Goal: Information Seeking & Learning: Check status

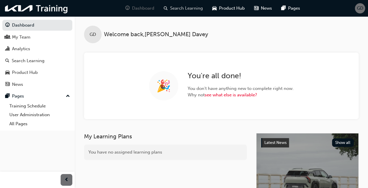
click at [182, 7] on span "Search Learning" at bounding box center [186, 8] width 33 height 7
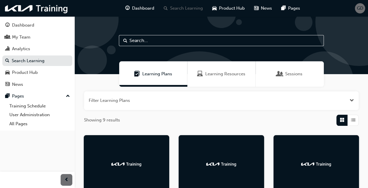
click at [209, 74] on span "Learning Resources" at bounding box center [225, 74] width 40 height 7
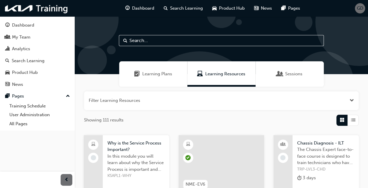
click at [145, 41] on input "text" at bounding box center [221, 40] width 205 height 11
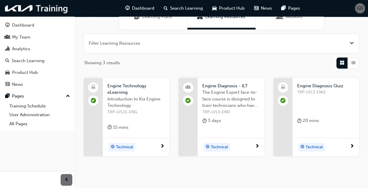
scroll to position [59, 0]
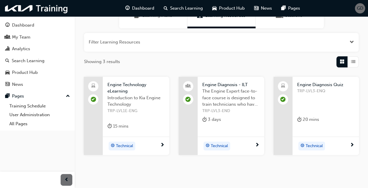
type input "Engine"
click at [211, 146] on span "Technical" at bounding box center [219, 146] width 17 height 7
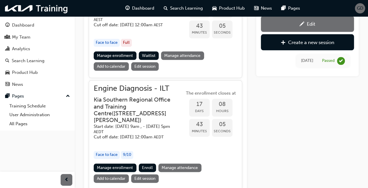
scroll to position [396, 0]
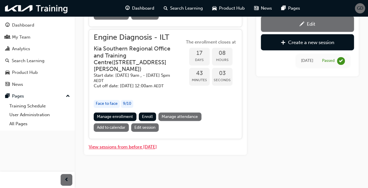
click at [144, 147] on button "View sessions from before [DATE]" at bounding box center [123, 147] width 68 height 7
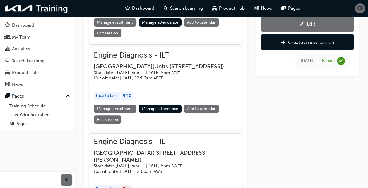
scroll to position [1162, 0]
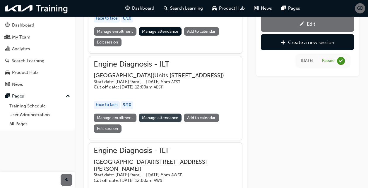
click at [152, 122] on link "Manage attendance" at bounding box center [160, 118] width 43 height 8
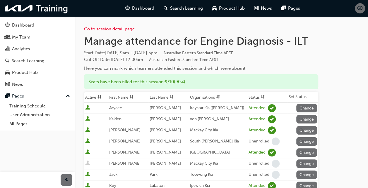
scroll to position [29, 0]
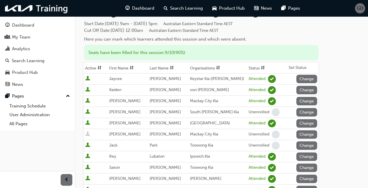
click at [87, 123] on span "User is active" at bounding box center [87, 124] width 5 height 6
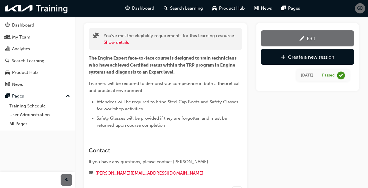
scroll to position [396, 0]
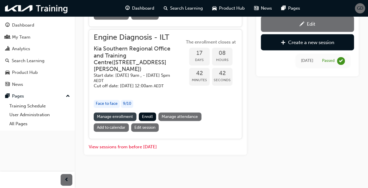
click at [123, 115] on link "Manage enrollment" at bounding box center [115, 117] width 43 height 8
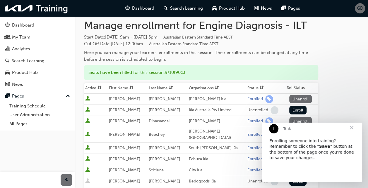
scroll to position [29, 0]
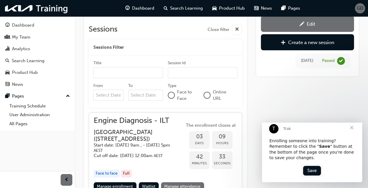
scroll to position [191, 0]
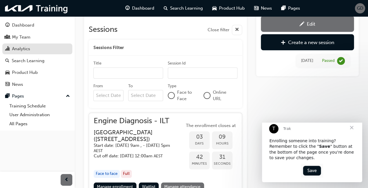
click at [29, 52] on div "Analytics" at bounding box center [37, 48] width 64 height 7
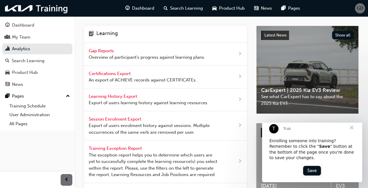
click at [103, 49] on span "Gap Reports" at bounding box center [102, 50] width 26 height 5
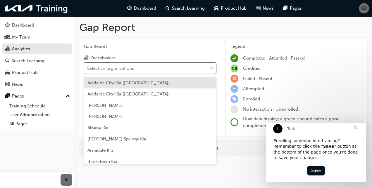
click at [113, 71] on div "Select an organisations" at bounding box center [110, 68] width 47 height 7
click at [88, 71] on input "Organisations option [GEOGRAPHIC_DATA] ([GEOGRAPHIC_DATA]) focused, 1 of 158. 1…" at bounding box center [87, 68] width 1 height 5
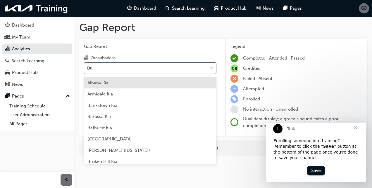
type input "Bay"
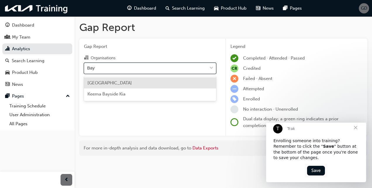
click at [111, 83] on span "[GEOGRAPHIC_DATA]" at bounding box center [109, 82] width 44 height 5
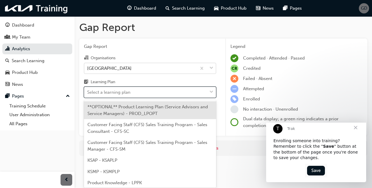
click at [114, 93] on div "Select a learning plan" at bounding box center [108, 92] width 43 height 7
click at [88, 93] on input "Learning Plan option **OPTIONAL** Product Learning Plan (Service Advisors and S…" at bounding box center [87, 92] width 1 height 5
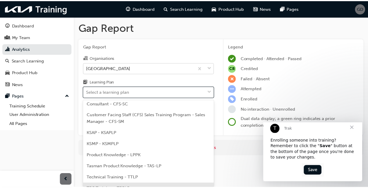
scroll to position [47, 0]
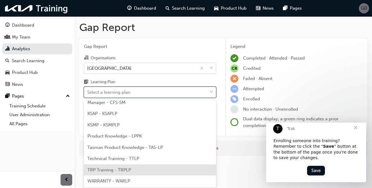
click at [106, 166] on div "TRP Training - TRPLP" at bounding box center [150, 170] width 132 height 11
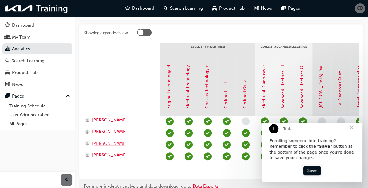
scroll to position [117, 0]
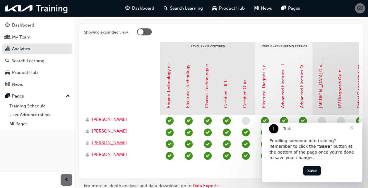
click at [99, 144] on span "[PERSON_NAME]" at bounding box center [109, 143] width 35 height 7
